Goal: Use online tool/utility: Utilize a website feature to perform a specific function

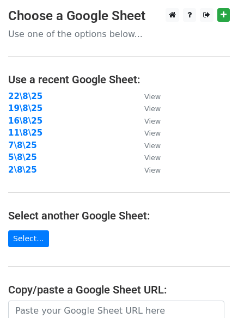
scroll to position [189, 0]
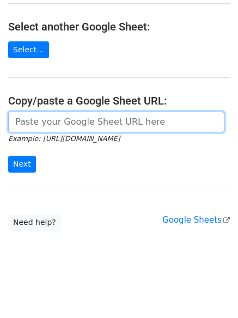
click at [110, 118] on input "url" at bounding box center [116, 122] width 216 height 21
paste input "https://docs.google.com/spreadsheets/d/1DSfzU3WP5GroeDiye3TMdqt-c1ODxUglCeYfhBM…"
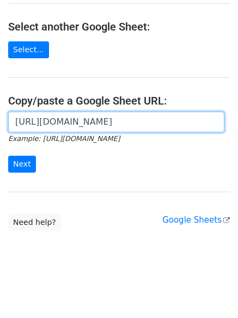
scroll to position [0, 237]
type input "https://docs.google.com/spreadsheets/d/1DSfzU3WP5GroeDiye3TMdqt-c1ODxUglCeYfhBM…"
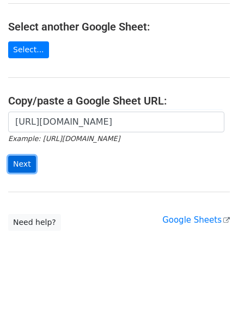
click at [29, 161] on input "Next" at bounding box center [22, 164] width 28 height 17
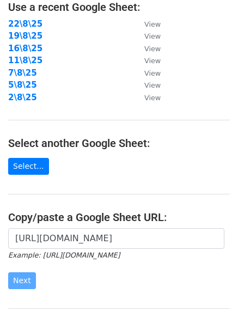
scroll to position [98, 0]
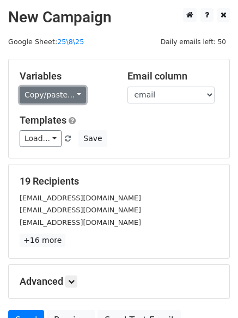
click at [38, 89] on link "Copy/paste..." at bounding box center [53, 94] width 66 height 17
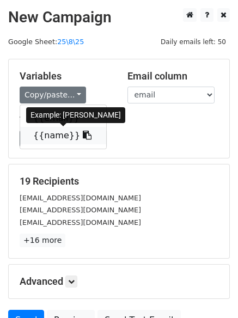
click at [46, 136] on link "{{name}}" at bounding box center [63, 135] width 86 height 17
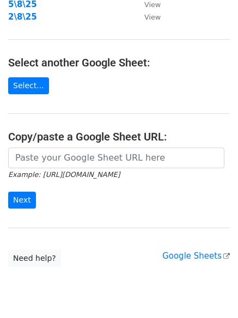
scroll to position [189, 0]
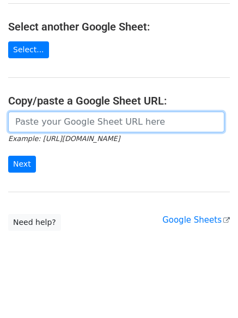
click at [68, 120] on input "url" at bounding box center [116, 122] width 216 height 21
paste input "https://docs.google.com/spreadsheets/d/1DSfzU3WP5GroeDiye3TMdqt-c1ODxUglCeYfhBM…"
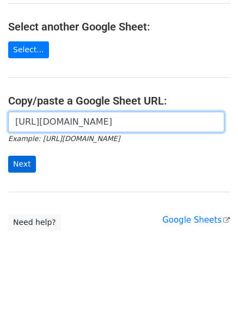
scroll to position [0, 237]
type input "https://docs.google.com/spreadsheets/d/1DSfzU3WP5GroeDiye3TMdqt-c1ODxUglCeYfhBM…"
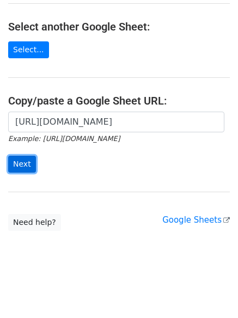
click at [23, 164] on input "Next" at bounding box center [22, 164] width 28 height 17
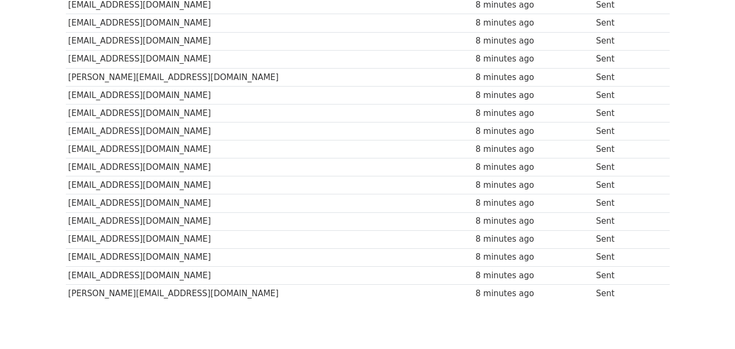
scroll to position [271, 0]
